Goal: Information Seeking & Learning: Learn about a topic

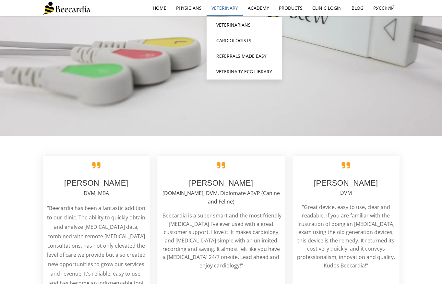
scroll to position [990, 0]
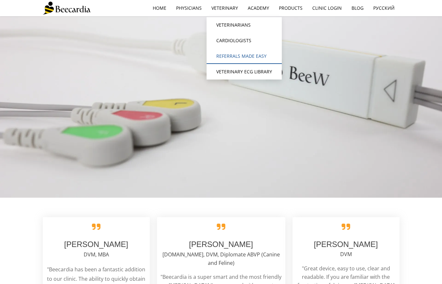
click at [222, 58] on link "Referrals Made Easy" at bounding box center [244, 56] width 75 height 16
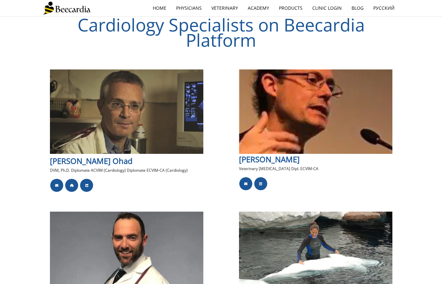
scroll to position [258, 0]
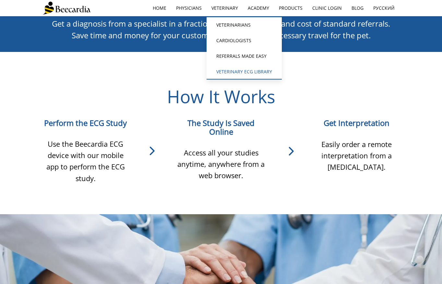
click at [219, 67] on link "Veterinary ECG Library" at bounding box center [244, 72] width 75 height 16
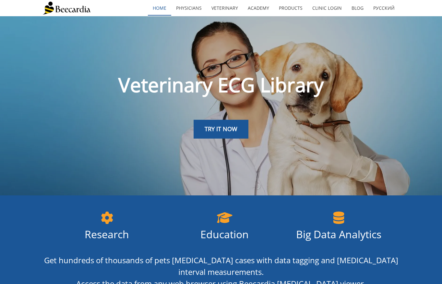
click at [164, 10] on link "home" at bounding box center [159, 8] width 23 height 15
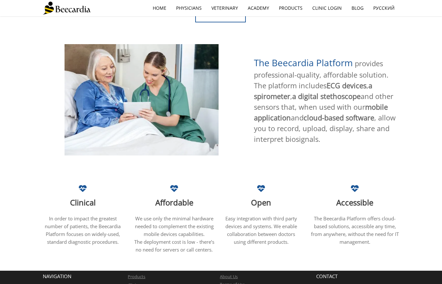
scroll to position [355, 0]
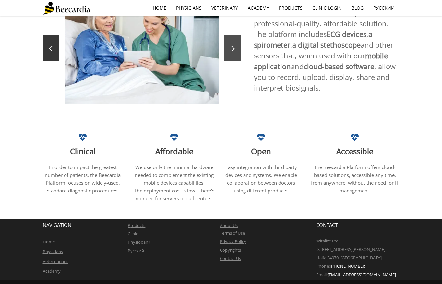
click at [235, 44] on link at bounding box center [232, 48] width 16 height 26
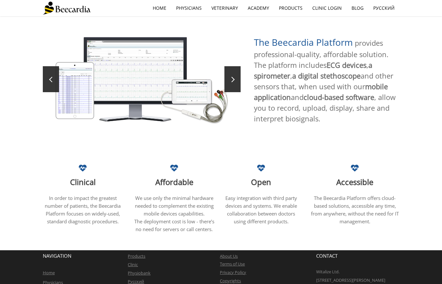
scroll to position [298, 0]
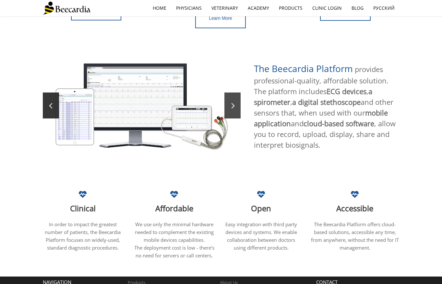
click at [229, 103] on span at bounding box center [232, 106] width 6 height 6
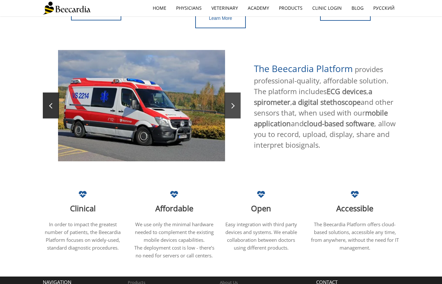
click at [229, 103] on span at bounding box center [232, 106] width 6 height 6
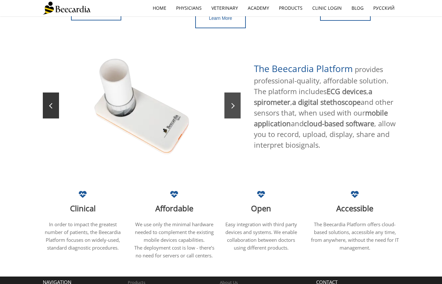
click at [229, 103] on span at bounding box center [232, 106] width 6 height 6
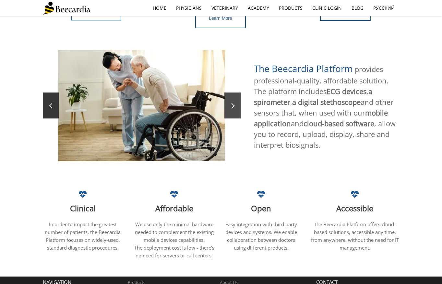
click at [229, 103] on span at bounding box center [232, 106] width 6 height 6
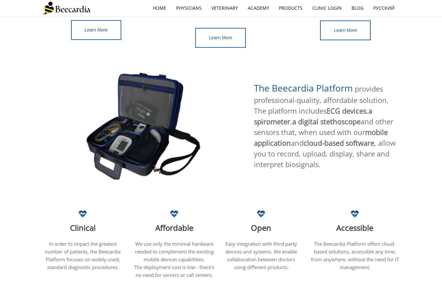
scroll to position [73, 0]
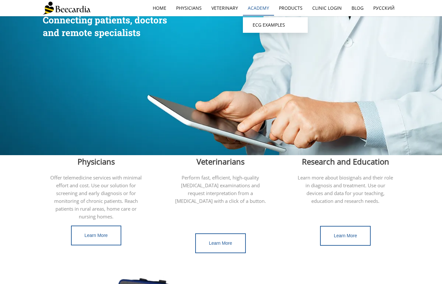
click at [250, 7] on link "Academy" at bounding box center [258, 8] width 31 height 15
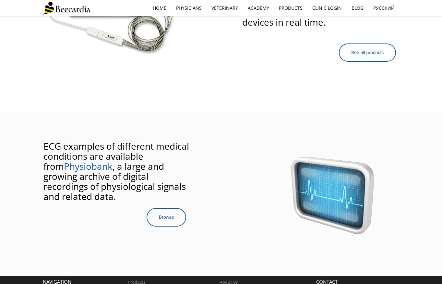
scroll to position [374, 0]
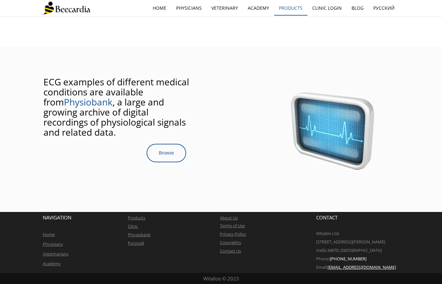
click at [281, 9] on link "Products" at bounding box center [290, 8] width 33 height 15
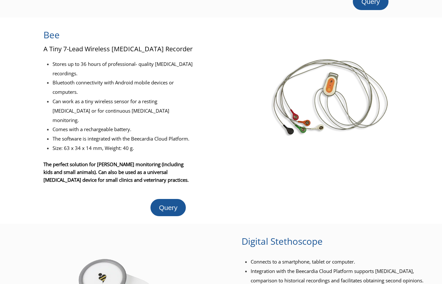
scroll to position [313, 0]
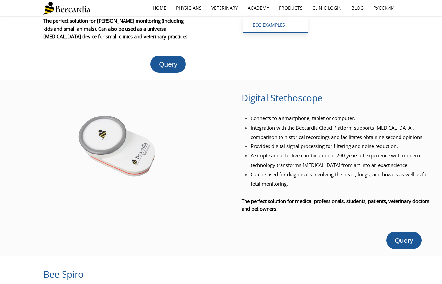
click at [258, 27] on link "ECG EXAMPLES" at bounding box center [275, 25] width 65 height 16
click at [265, 23] on link "ECG EXAMPLES" at bounding box center [275, 25] width 65 height 16
